Goal: Transaction & Acquisition: Purchase product/service

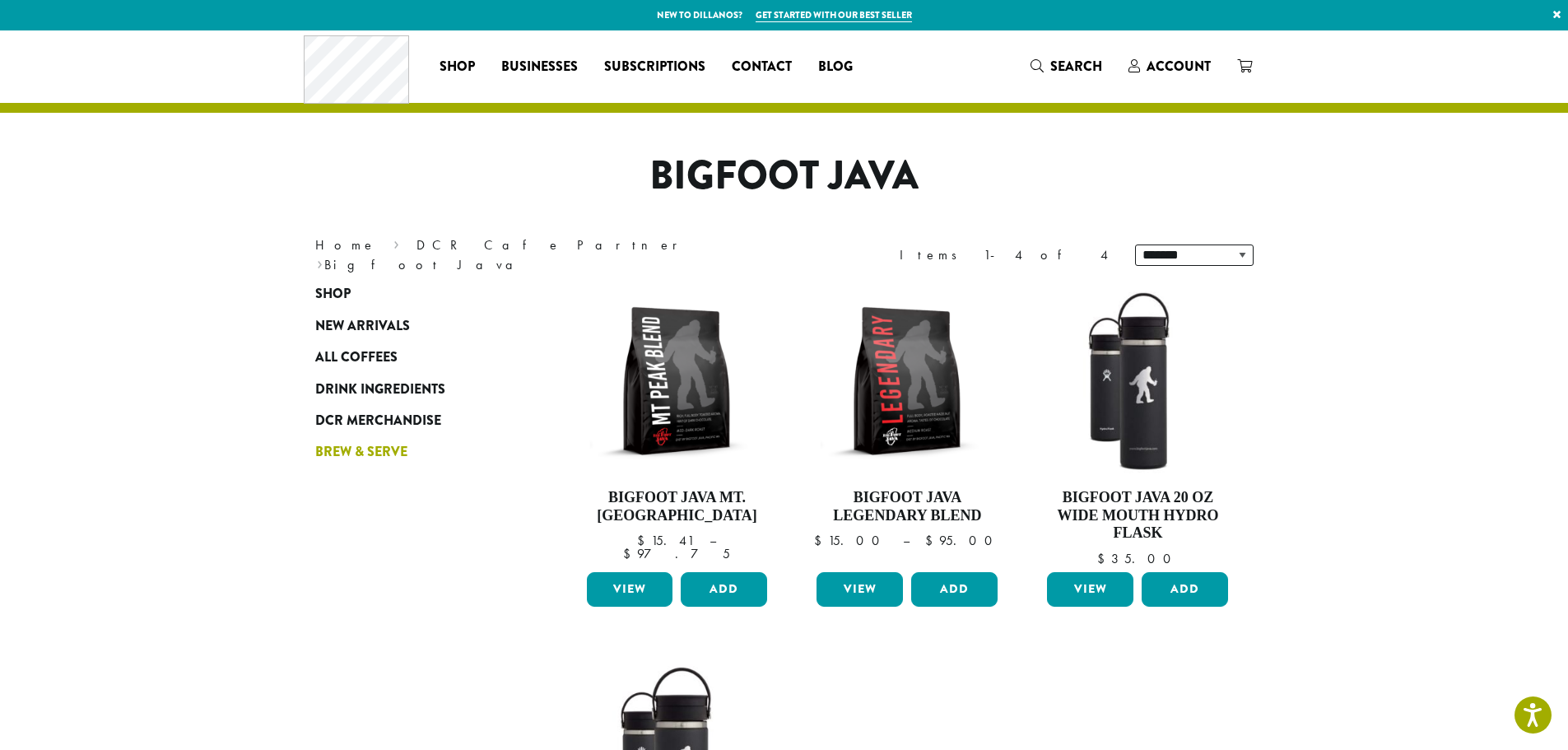
click at [361, 449] on span "Brew & Serve" at bounding box center [361, 452] width 92 height 21
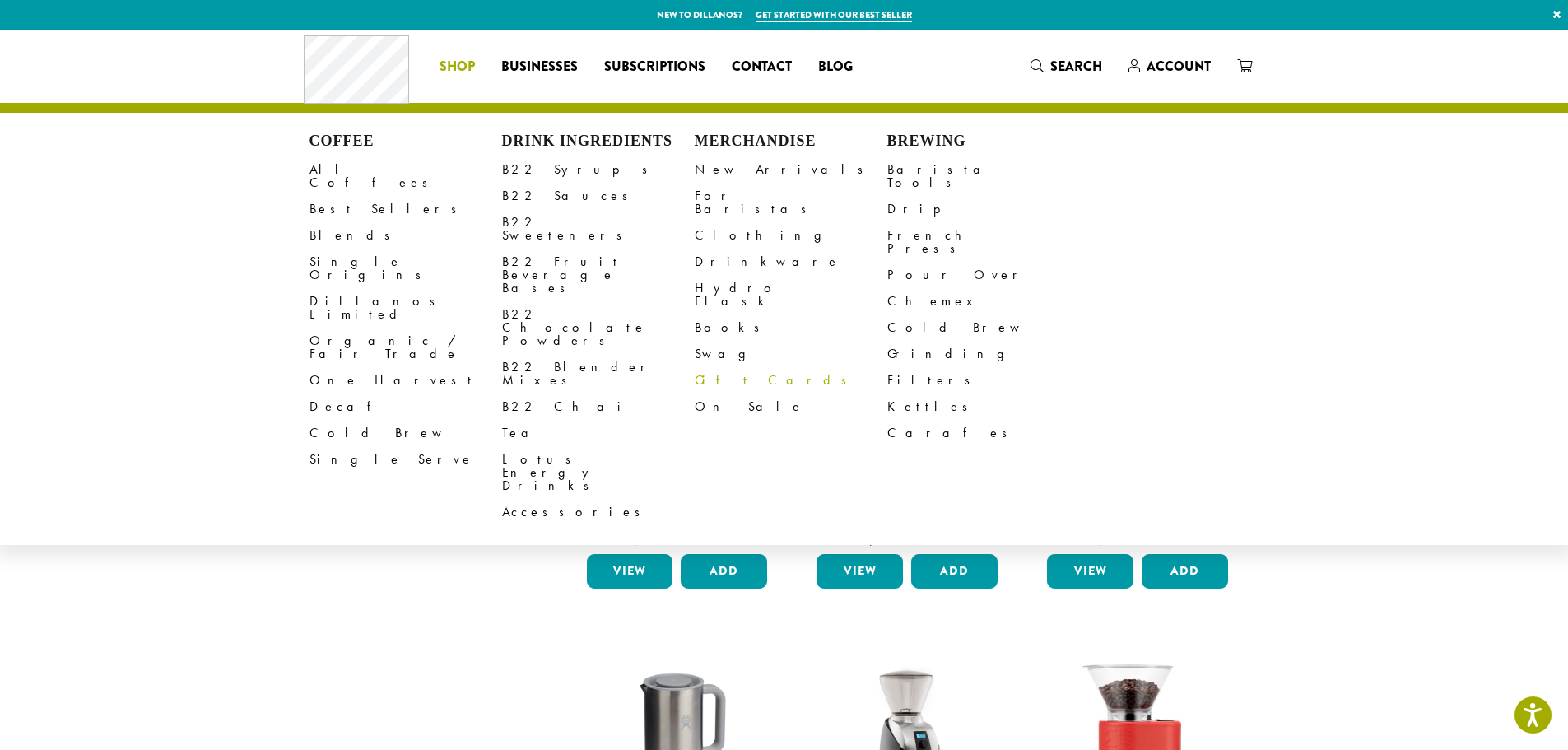
click at [713, 367] on link "Gift Cards" at bounding box center [791, 380] width 192 height 27
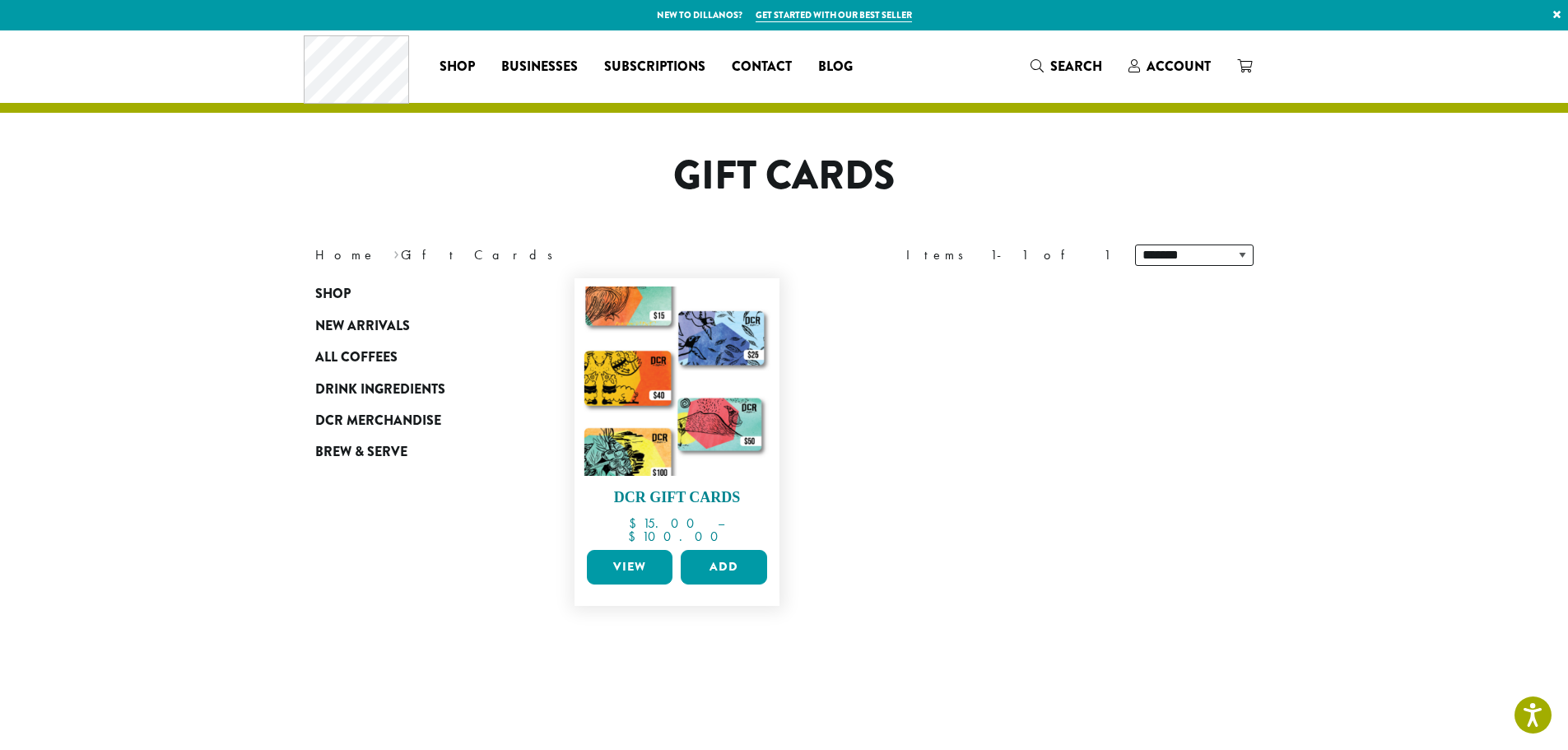
click at [718, 388] on img at bounding box center [677, 381] width 189 height 189
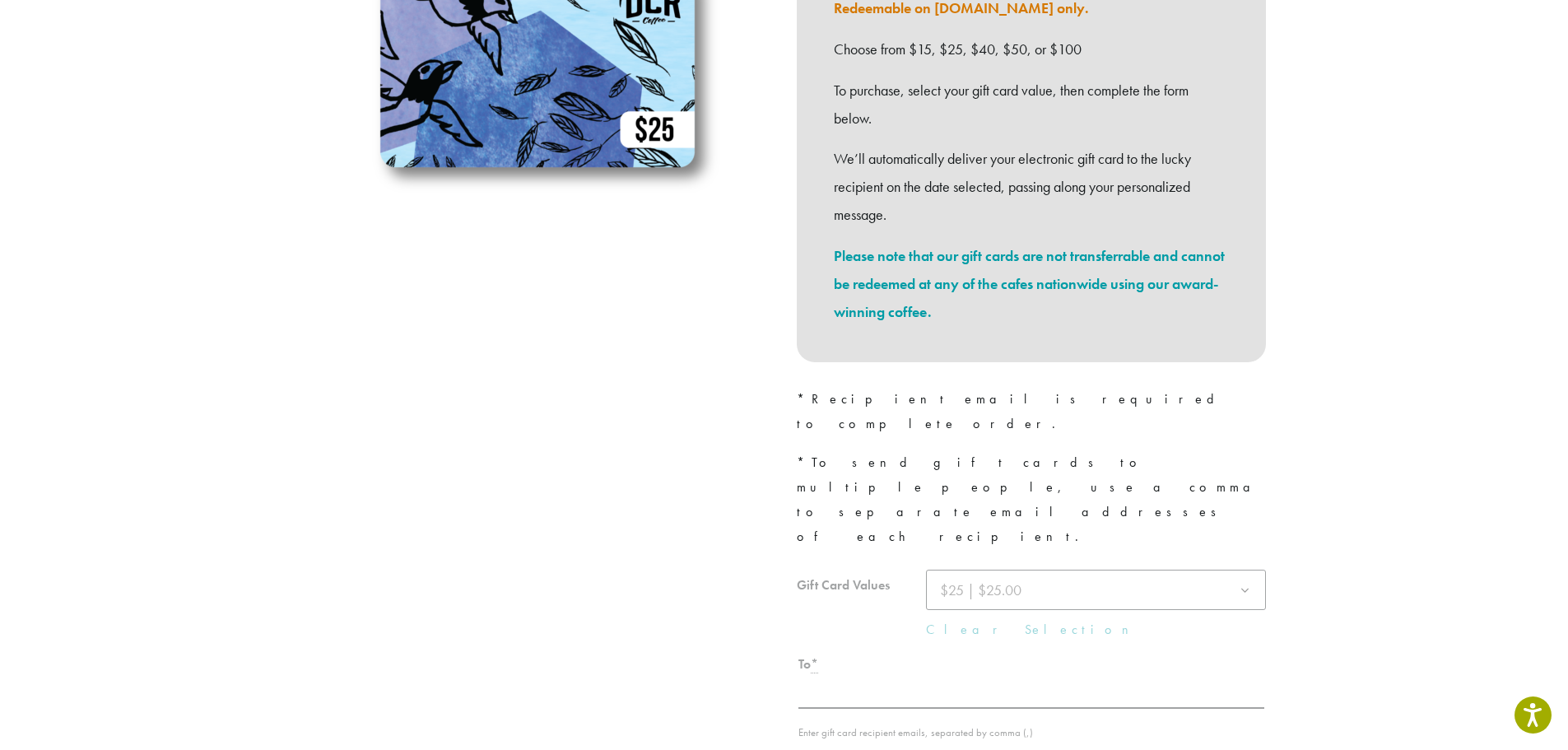
scroll to position [329, 0]
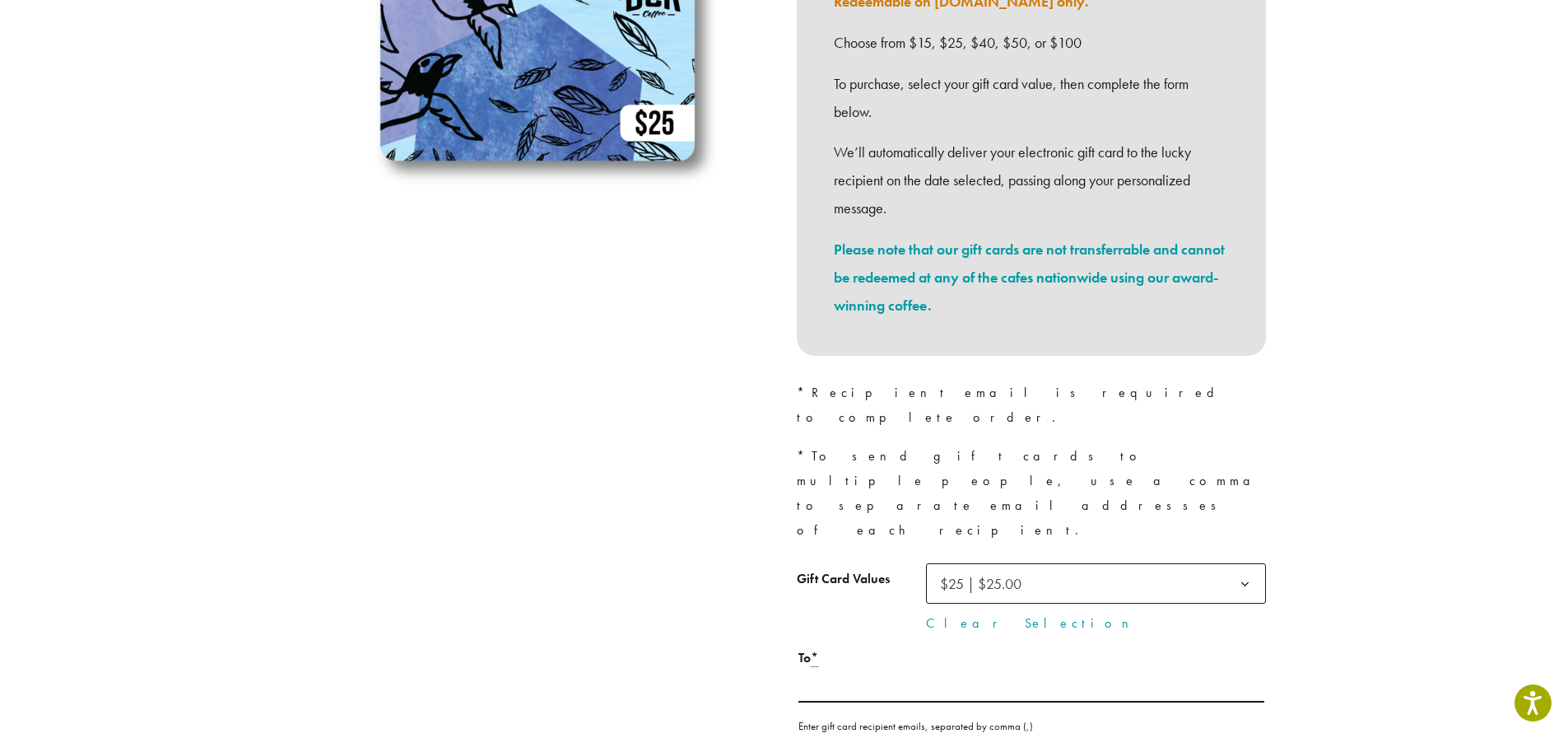
click at [978, 574] on span "$25 | $25.00" at bounding box center [980, 583] width 81 height 19
click at [1307, 489] on section "**********" at bounding box center [784, 428] width 1568 height 1454
